Goal: Task Accomplishment & Management: Use online tool/utility

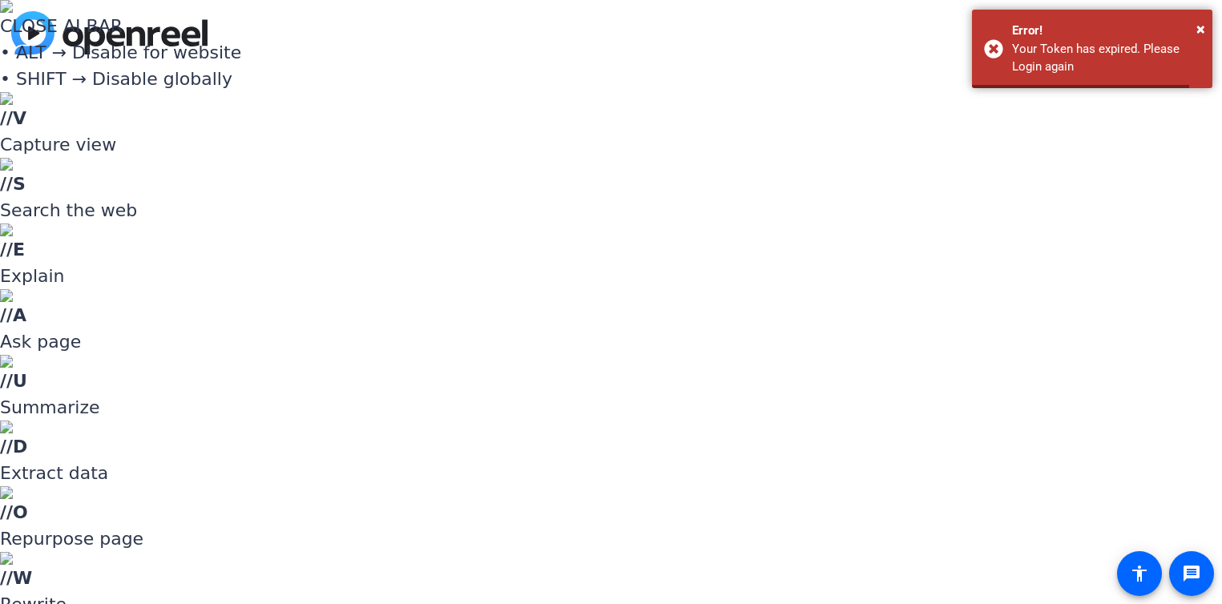
type input "david@remotevideotestimonials.com"
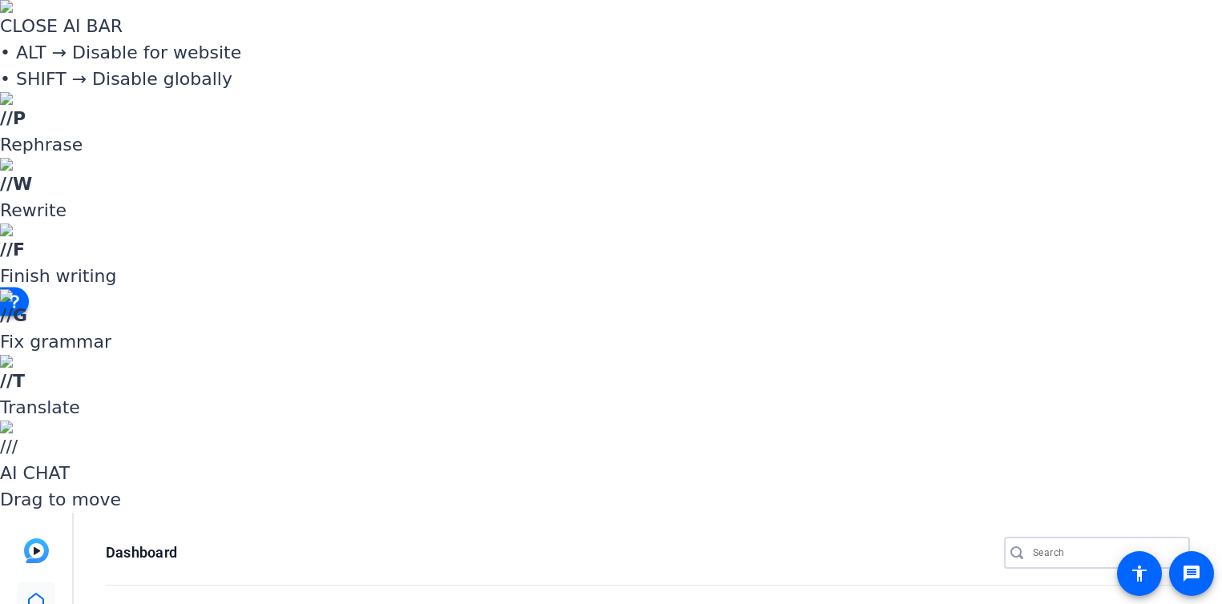
click at [1067, 543] on input "Search" at bounding box center [1105, 552] width 144 height 19
type input "abin"
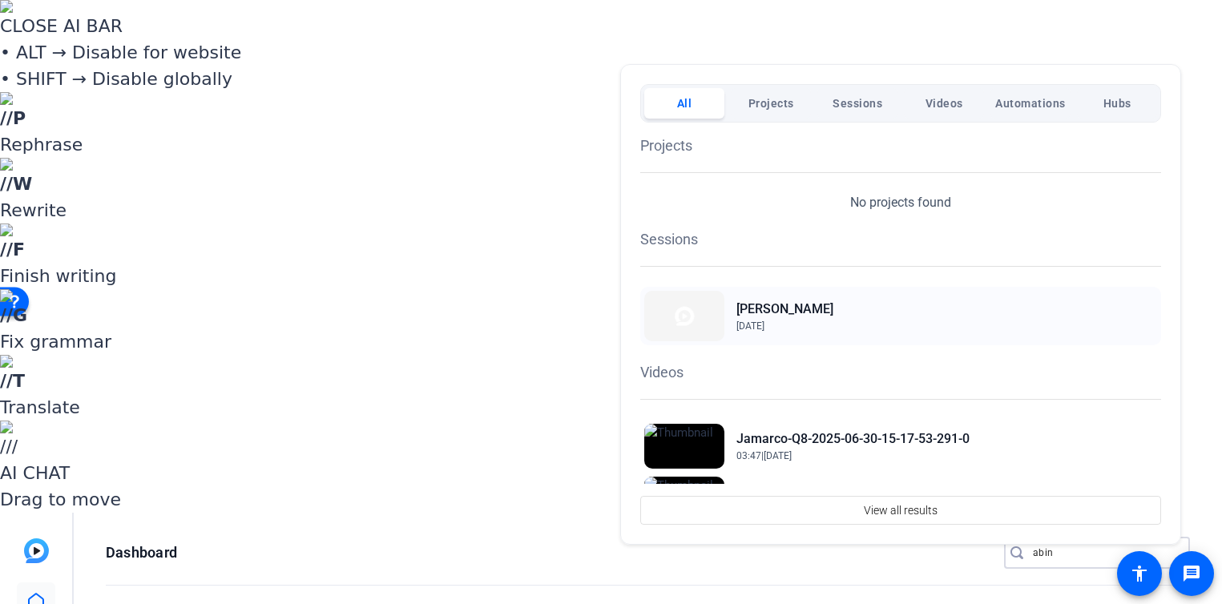
click at [809, 311] on h2 "[PERSON_NAME]" at bounding box center [784, 309] width 97 height 19
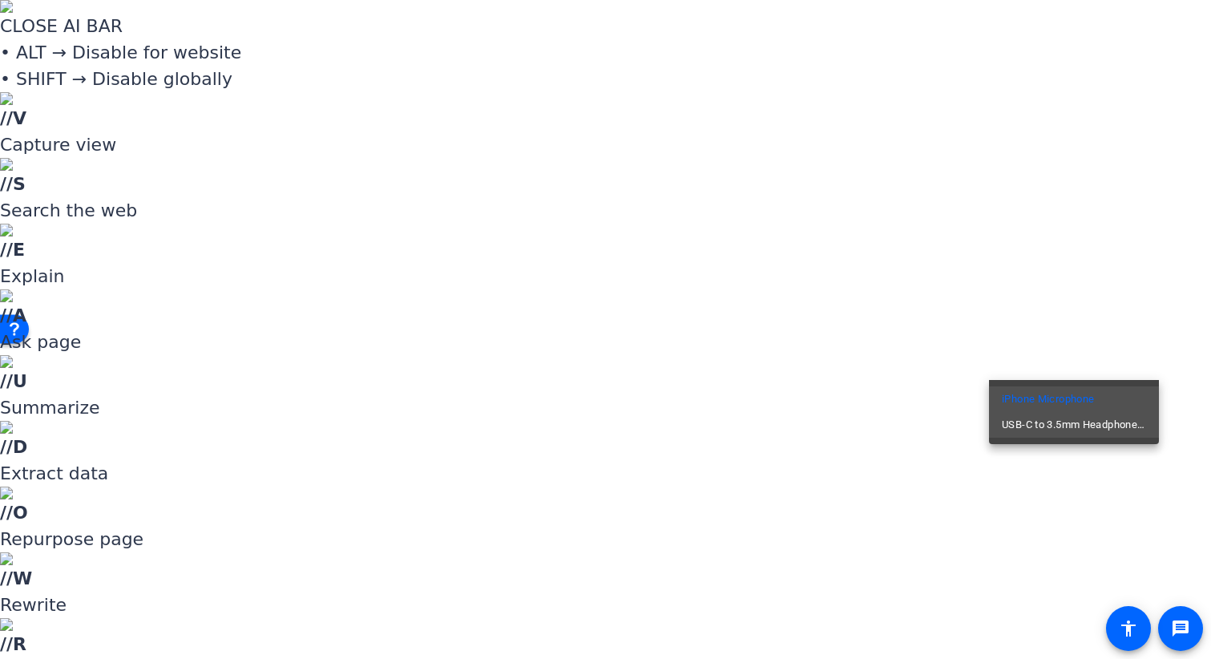
click at [1046, 430] on span "USB-C to 3.5mm Headphone Jack Adapter" at bounding box center [1074, 424] width 144 height 19
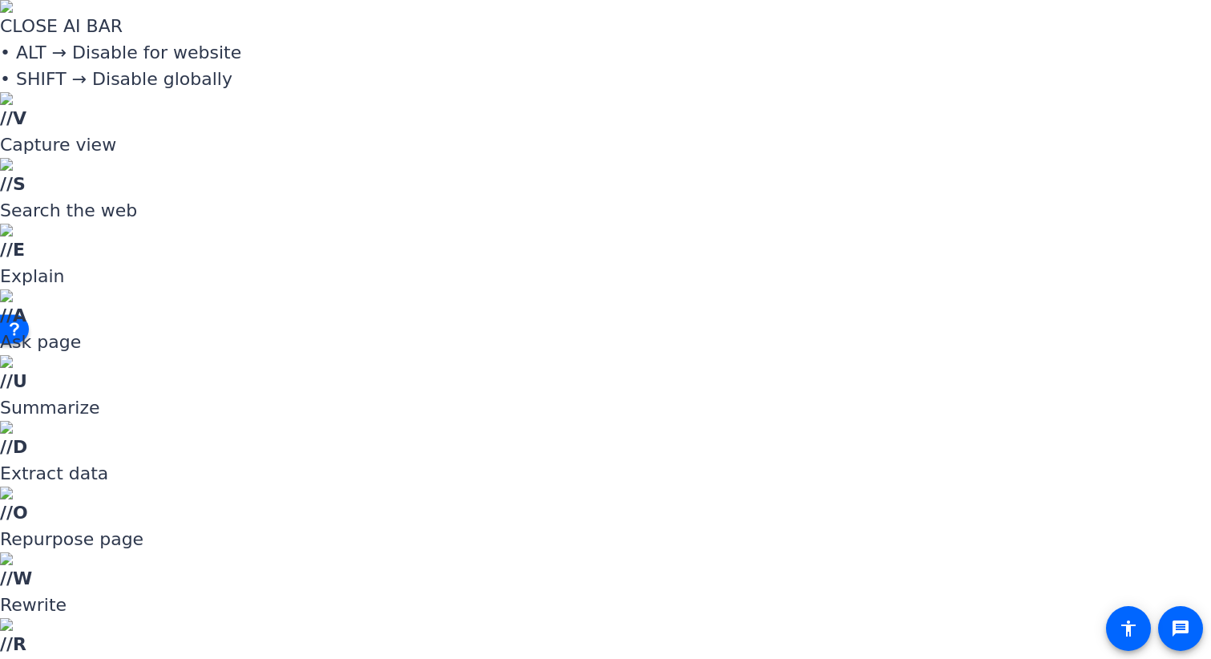
click at [1041, 361] on div at bounding box center [605, 329] width 1211 height 659
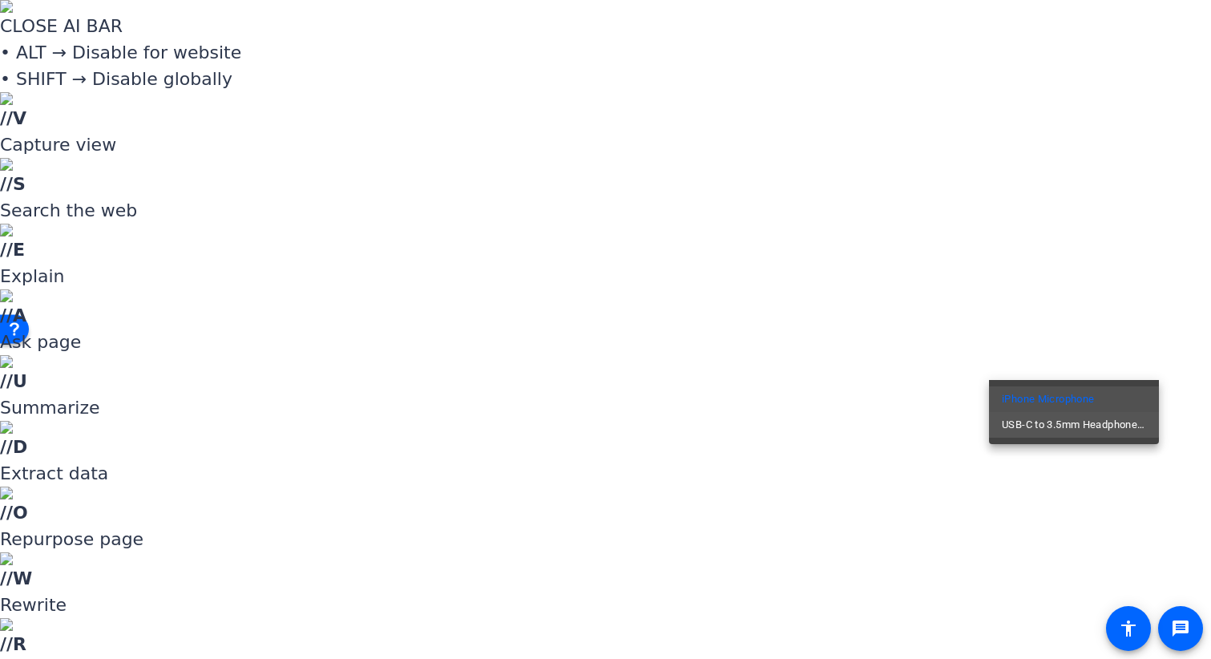
click at [1035, 422] on span "USB-C to 3.5mm Headphone Jack Adapter" at bounding box center [1074, 424] width 144 height 19
